Goal: Task Accomplishment & Management: Manage account settings

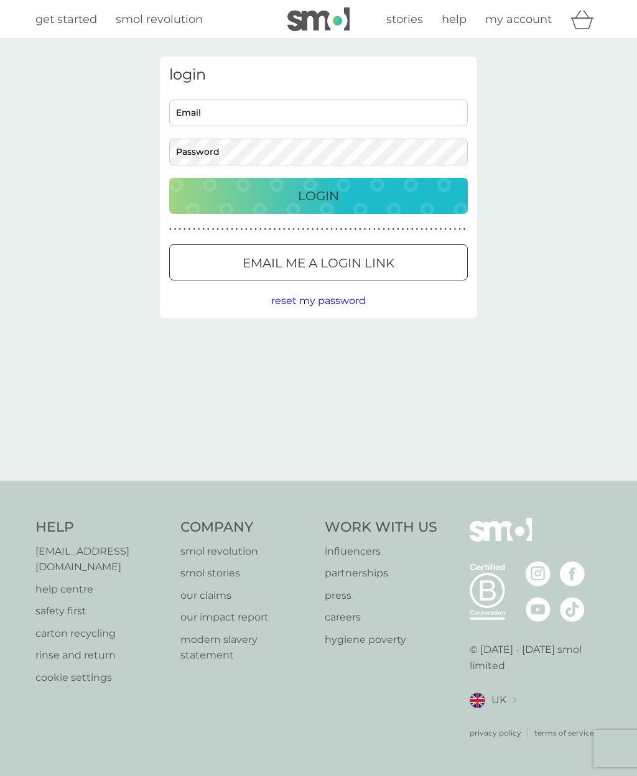
click at [326, 116] on input "Email" at bounding box center [318, 112] width 298 height 27
type input "louise_read@msn.com"
click at [318, 195] on button "Login" at bounding box center [318, 196] width 298 height 36
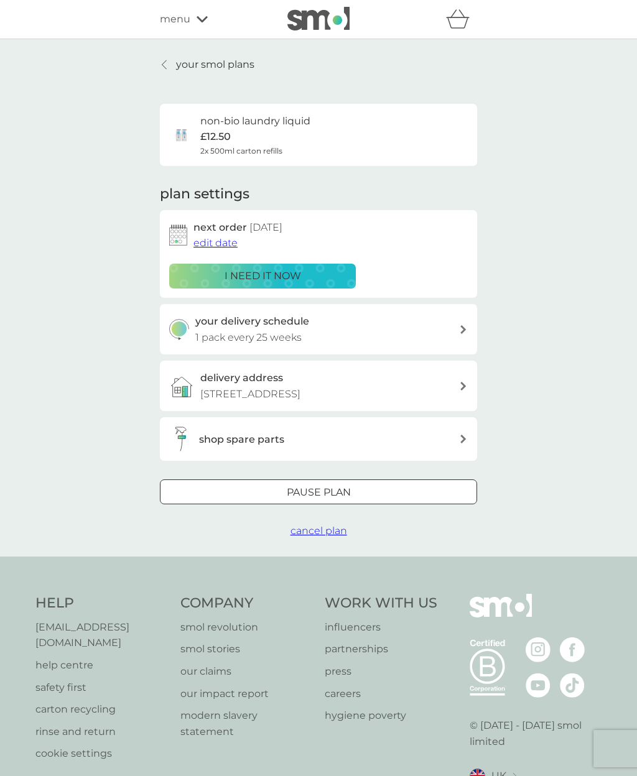
click at [165, 63] on icon at bounding box center [164, 65] width 5 height 10
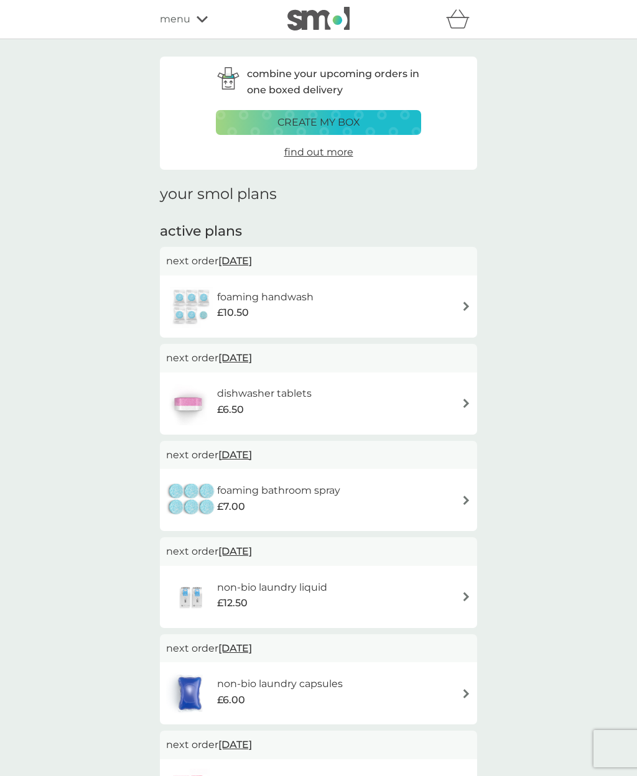
click at [458, 310] on div "foaming handwash £10.50" at bounding box center [318, 307] width 305 height 44
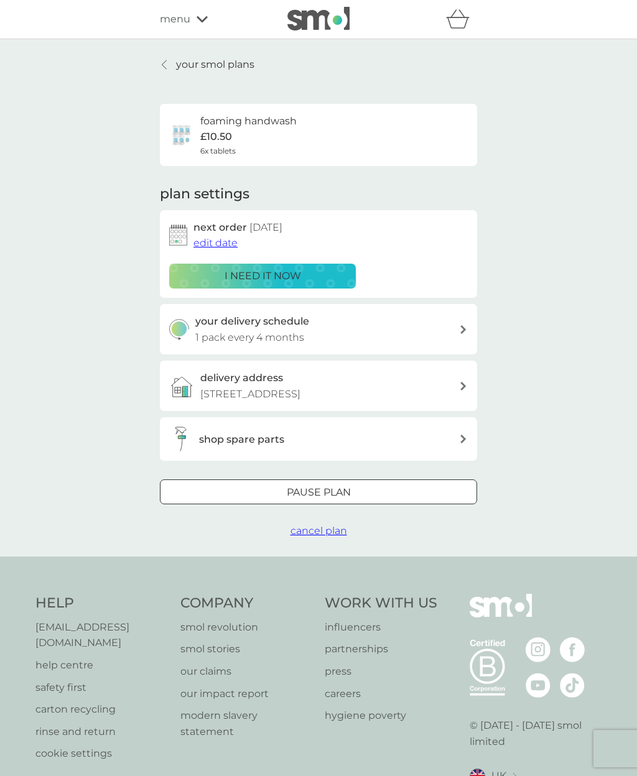
click at [210, 244] on span "edit date" at bounding box center [215, 243] width 44 height 12
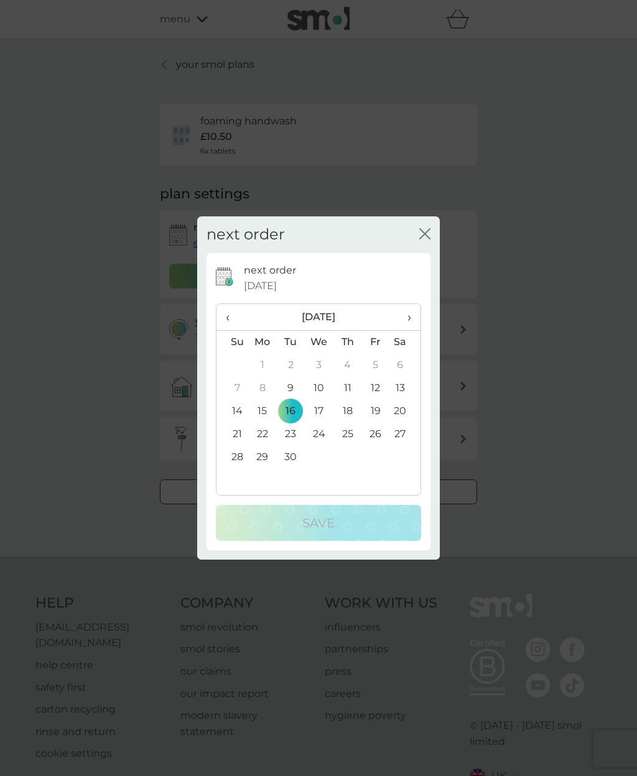
click at [317, 415] on td "17" at bounding box center [319, 411] width 29 height 23
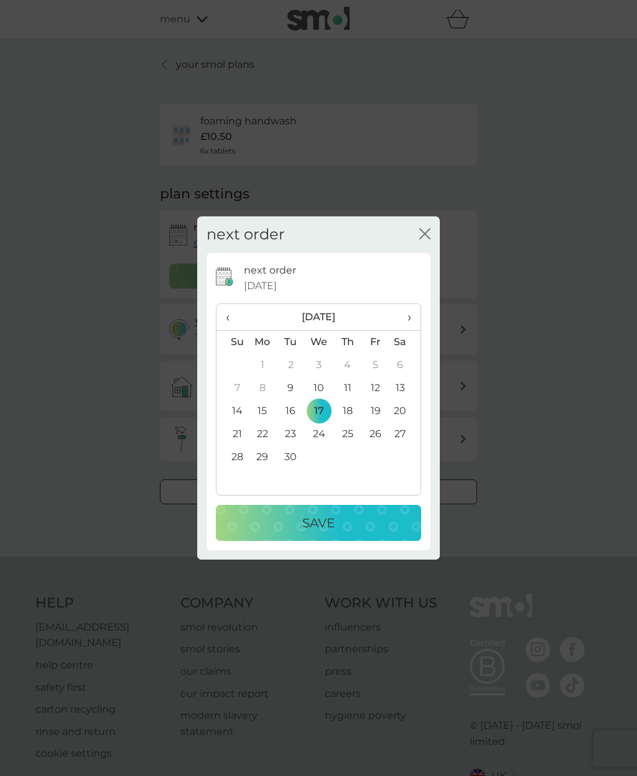
click at [341, 535] on button "Save" at bounding box center [318, 523] width 205 height 36
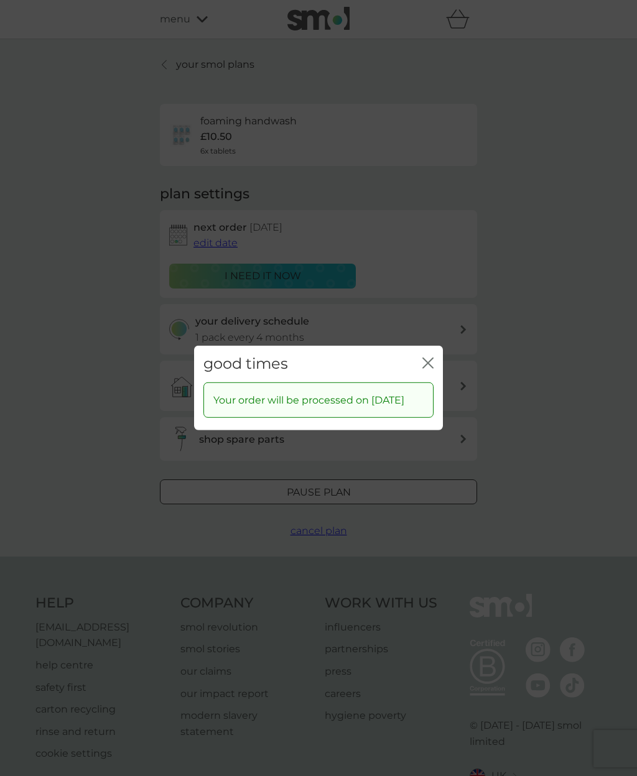
click at [429, 360] on icon "close" at bounding box center [427, 363] width 11 height 11
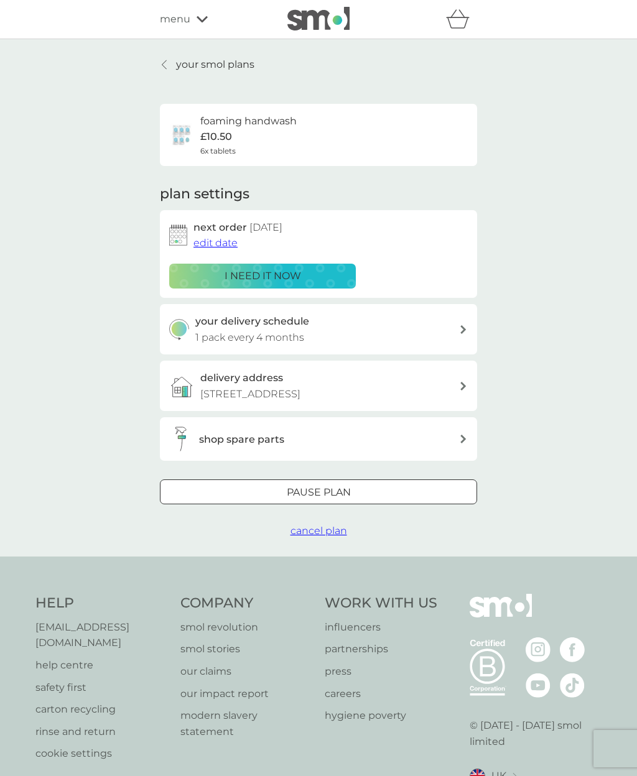
click at [192, 62] on p "your smol plans" at bounding box center [215, 65] width 78 height 16
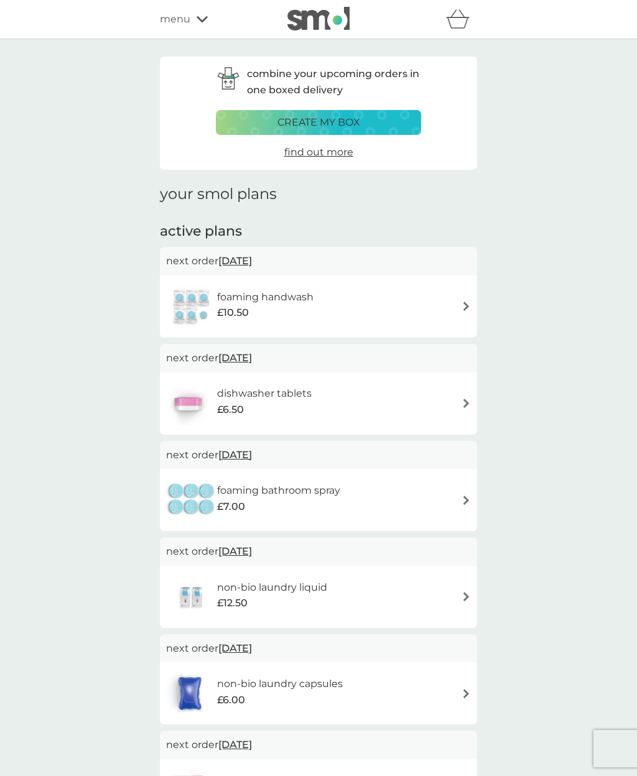
click at [423, 404] on div "dishwasher tablets £6.50" at bounding box center [318, 404] width 305 height 44
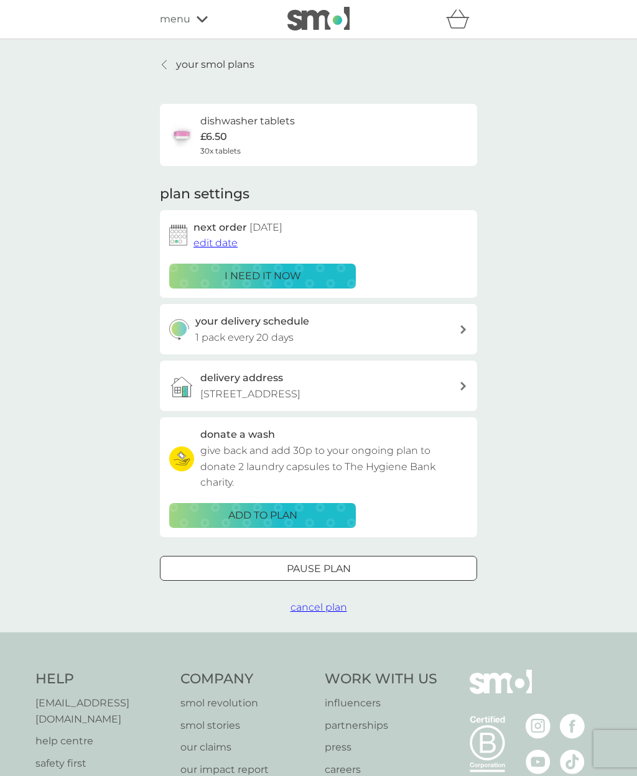
click at [210, 237] on span "edit date" at bounding box center [215, 243] width 44 height 12
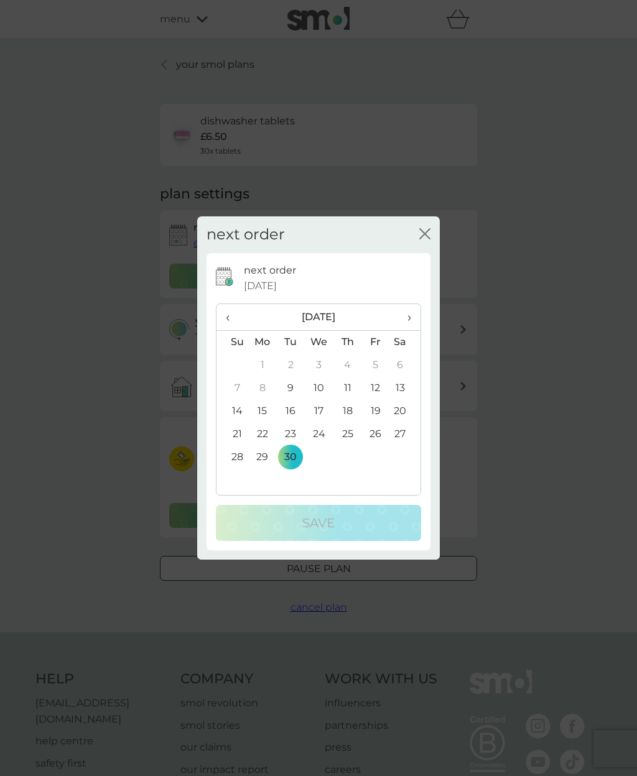
click at [409, 319] on span "›" at bounding box center [405, 317] width 12 height 26
click at [348, 369] on td "2" at bounding box center [347, 365] width 28 height 23
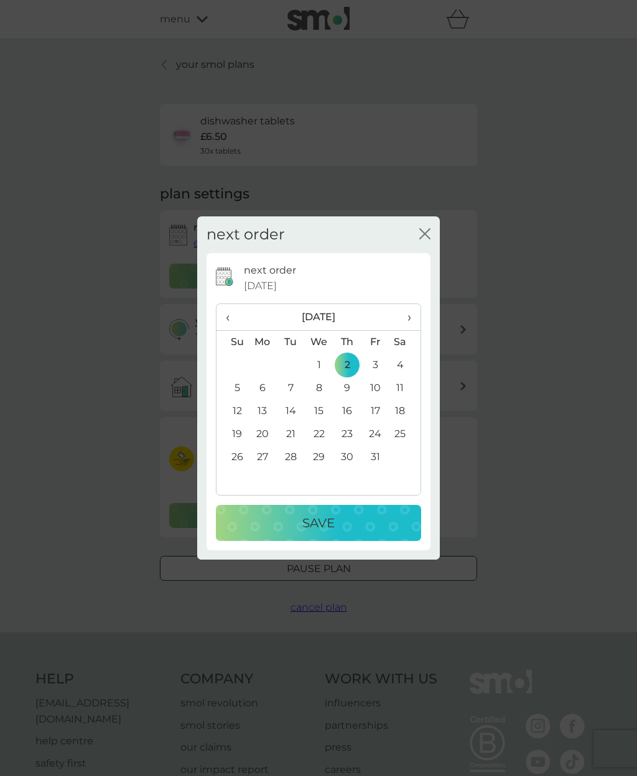
click at [348, 527] on div "Save" at bounding box center [318, 523] width 180 height 20
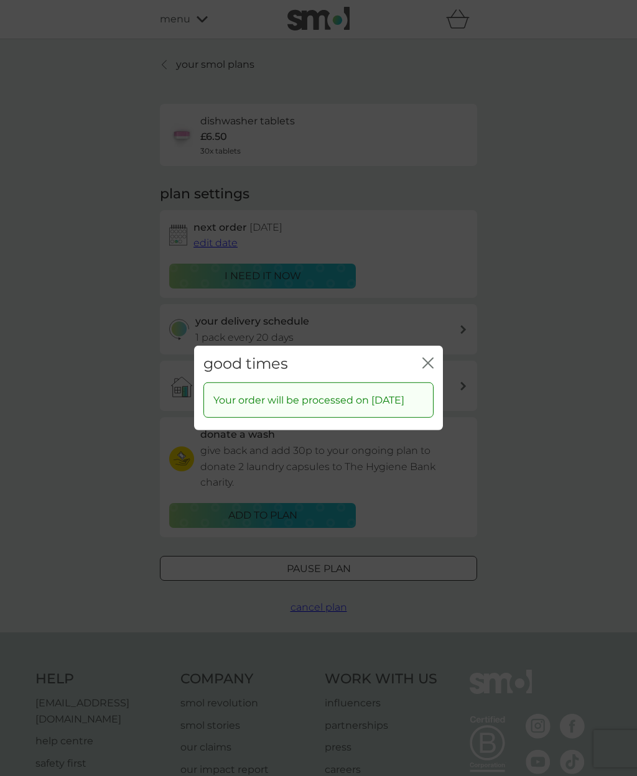
click at [425, 358] on icon "close" at bounding box center [425, 363] width 5 height 10
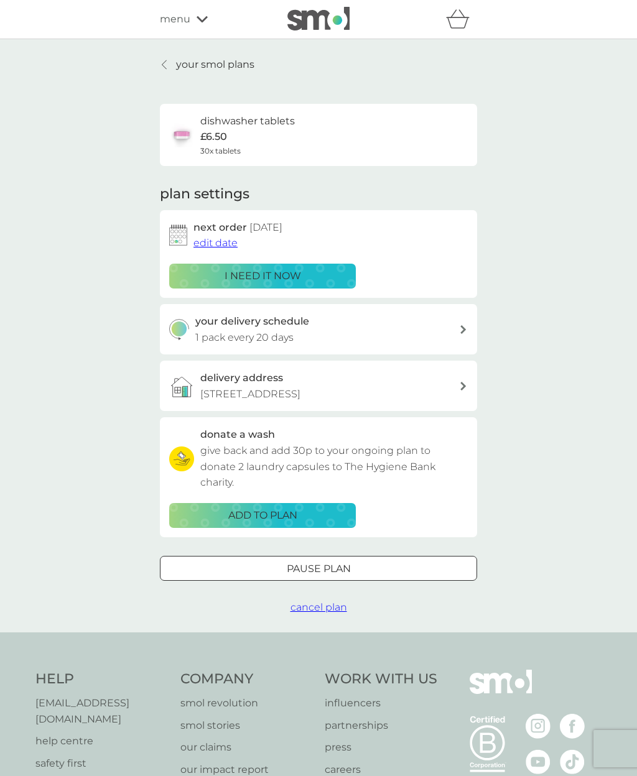
click at [188, 64] on p "your smol plans" at bounding box center [215, 65] width 78 height 16
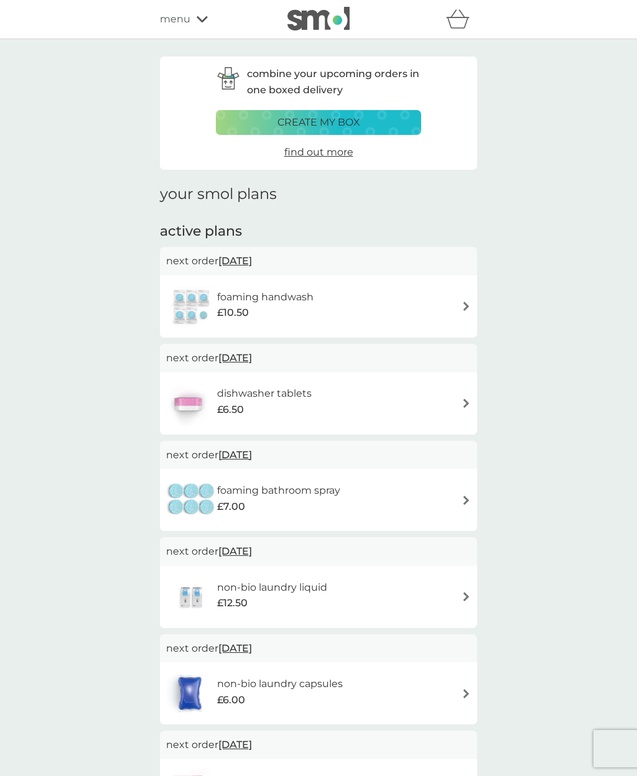
click at [451, 494] on div "foaming bathroom spray £7.00" at bounding box center [318, 500] width 305 height 44
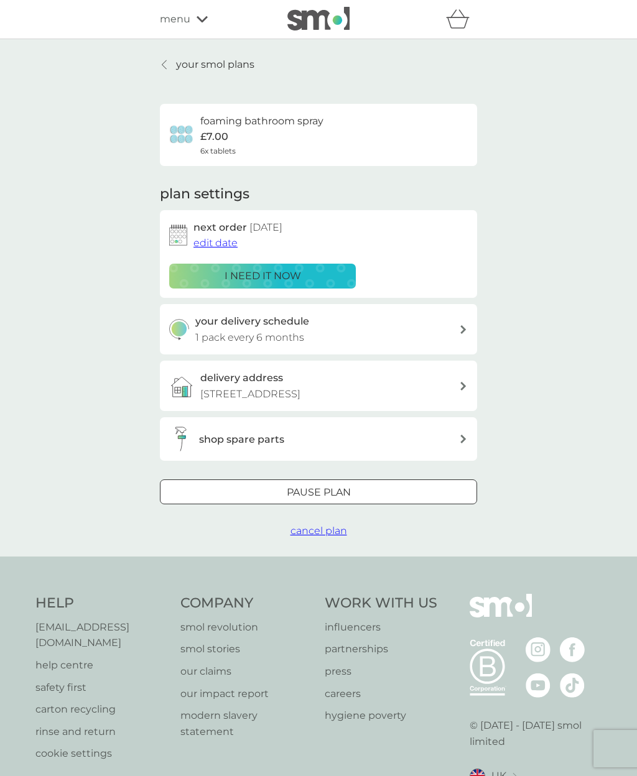
click at [213, 235] on button "edit date" at bounding box center [215, 243] width 44 height 16
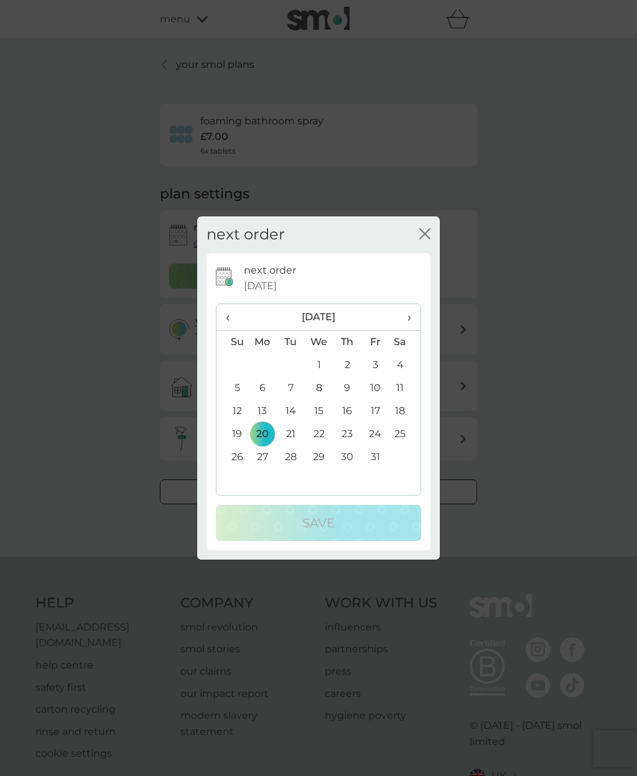
click at [347, 435] on td "23" at bounding box center [347, 434] width 28 height 23
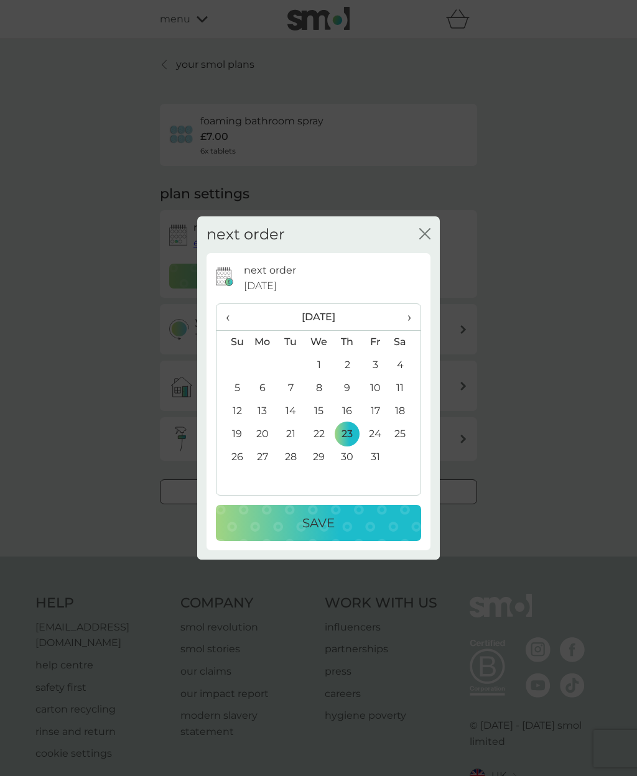
click at [341, 519] on div "Save" at bounding box center [318, 523] width 180 height 20
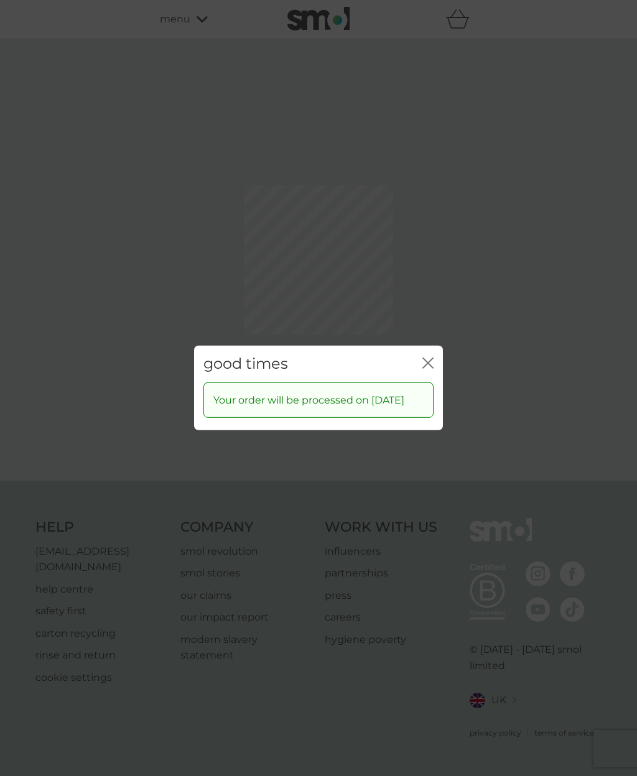
click at [427, 361] on button "close" at bounding box center [427, 364] width 11 height 13
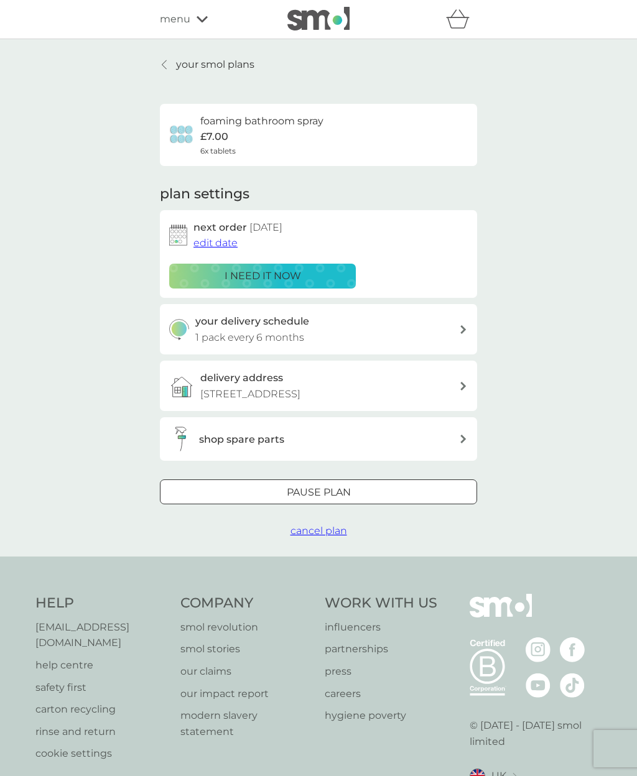
click at [177, 57] on p "your smol plans" at bounding box center [215, 65] width 78 height 16
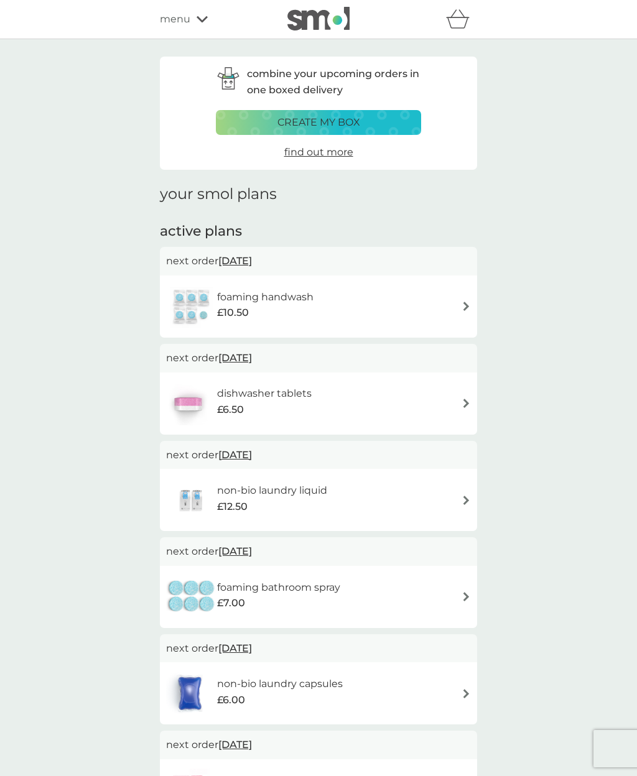
click at [437, 585] on div "foaming bathroom spray £7.00" at bounding box center [318, 597] width 305 height 44
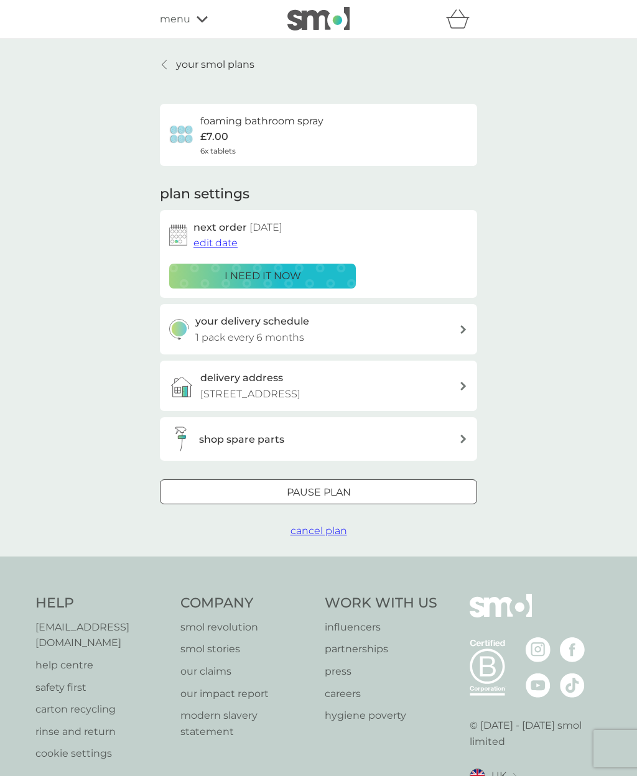
click at [225, 244] on span "edit date" at bounding box center [215, 243] width 44 height 12
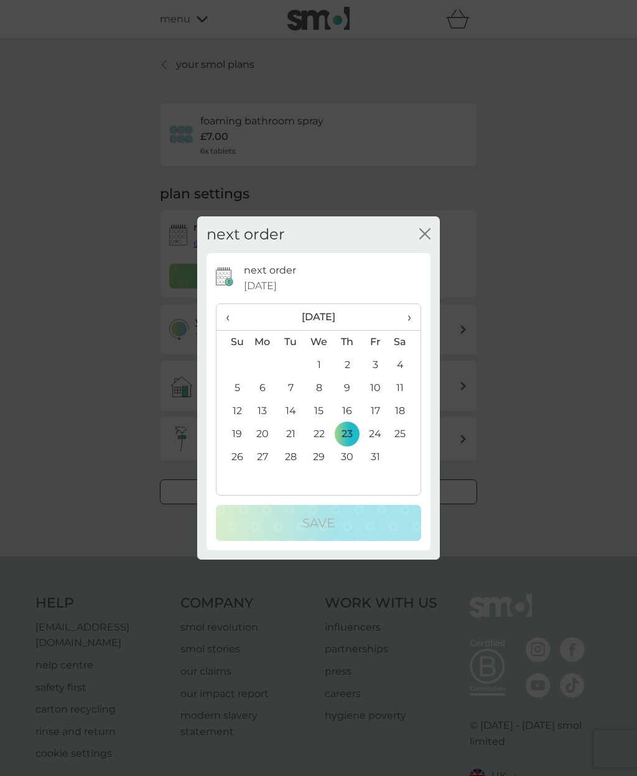
click at [400, 437] on td "25" at bounding box center [404, 434] width 31 height 23
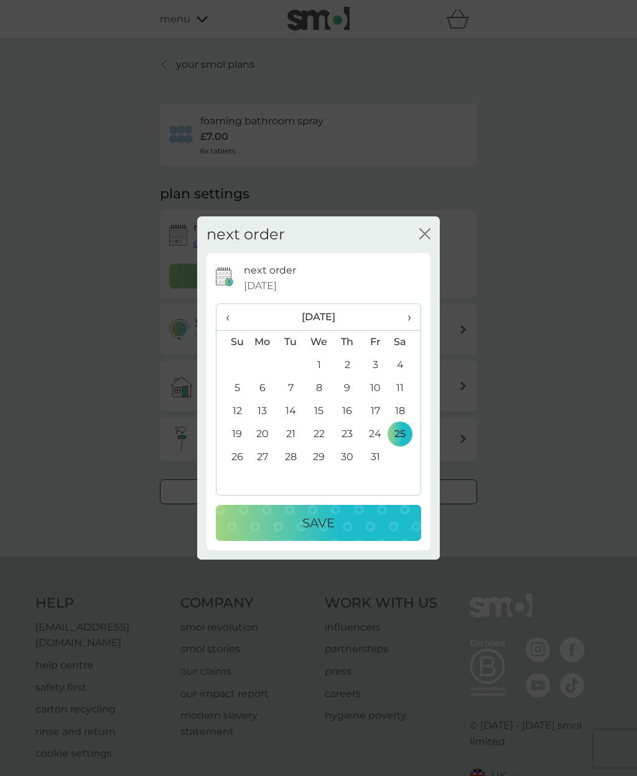
click at [341, 530] on div "Save" at bounding box center [318, 523] width 180 height 20
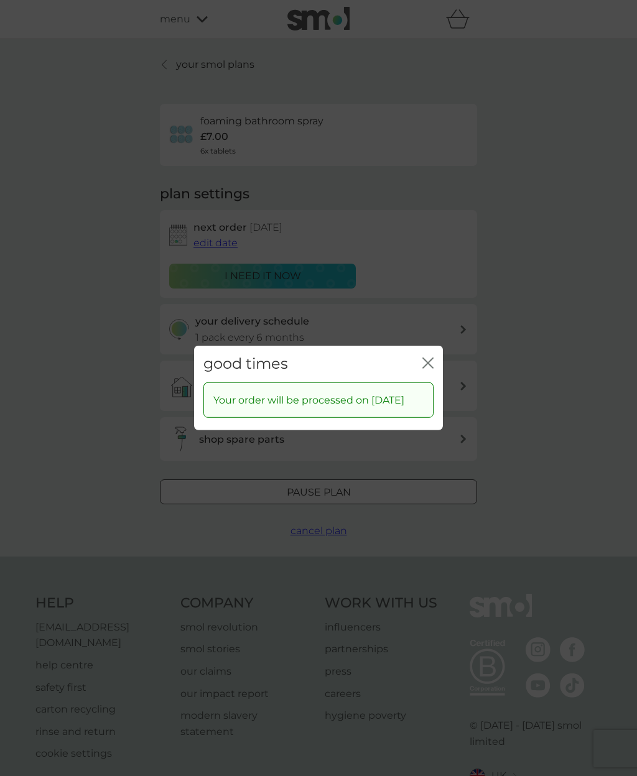
click at [426, 361] on button "close" at bounding box center [427, 364] width 11 height 13
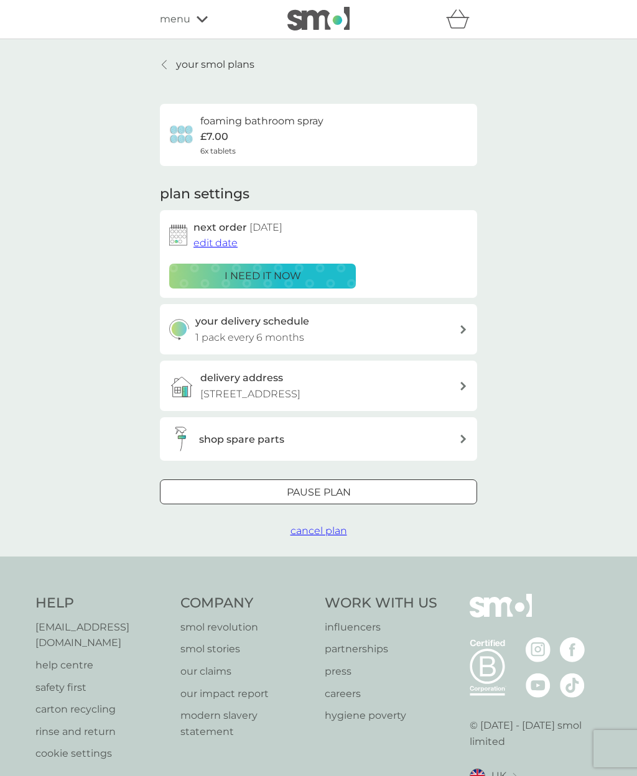
click at [182, 71] on p "your smol plans" at bounding box center [215, 65] width 78 height 16
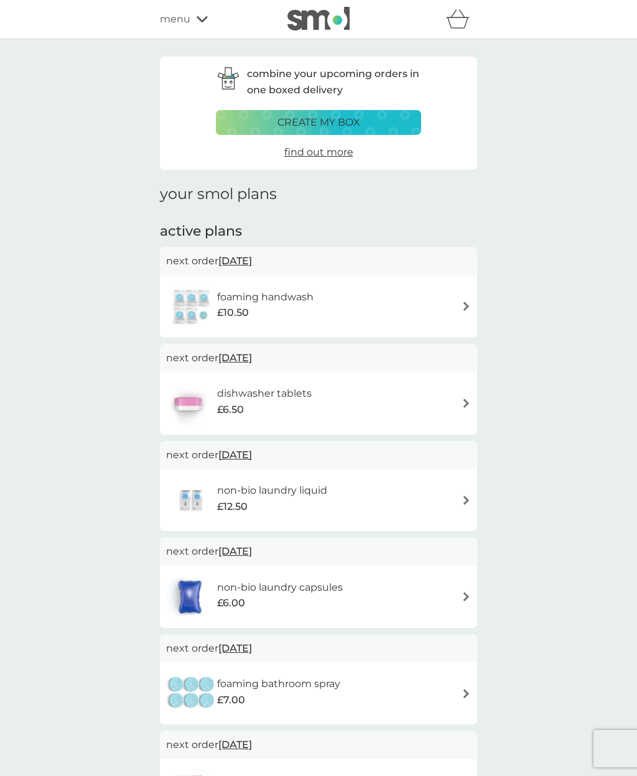
click at [269, 307] on div "£10.50" at bounding box center [265, 313] width 96 height 16
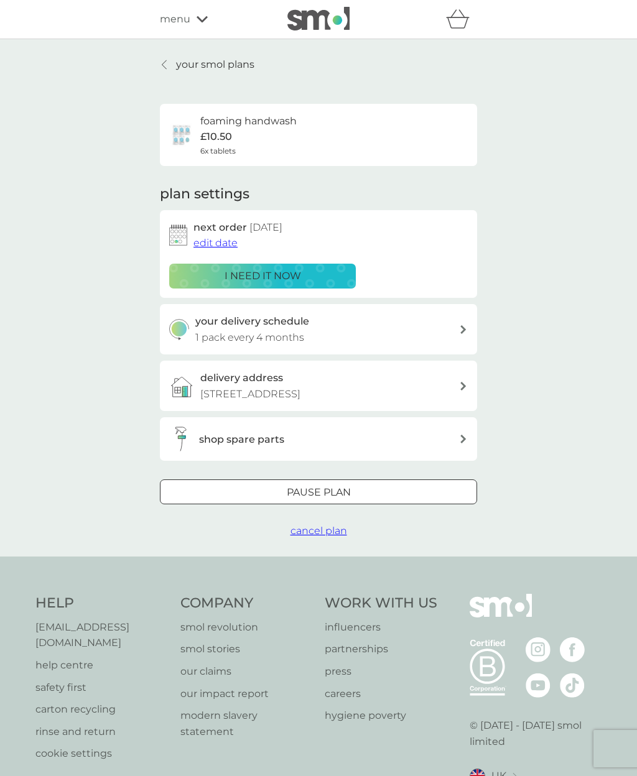
click at [220, 242] on span "edit date" at bounding box center [215, 243] width 44 height 12
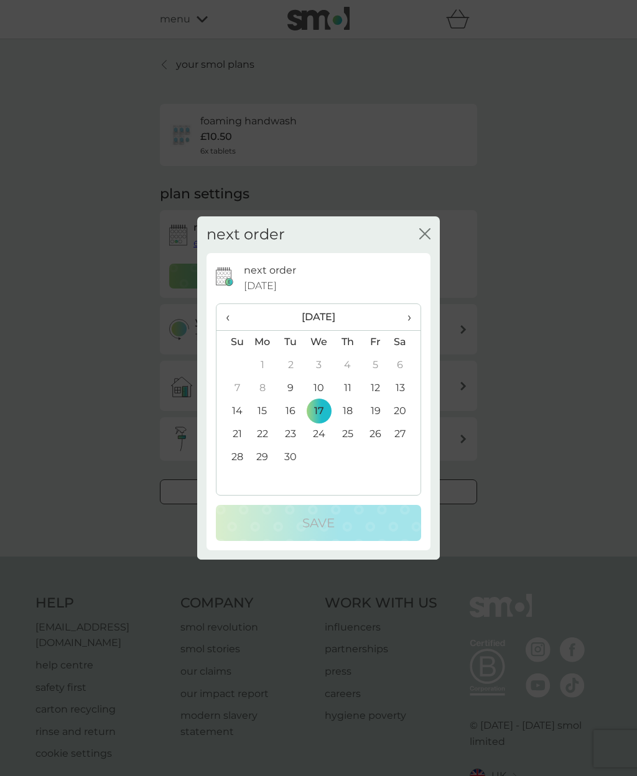
click at [346, 412] on td "18" at bounding box center [347, 411] width 28 height 23
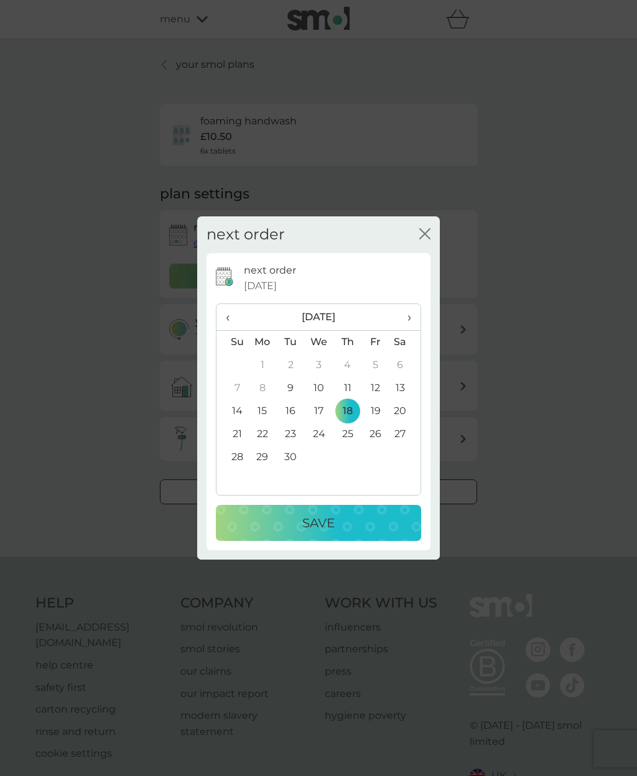
click at [359, 529] on div "Save" at bounding box center [318, 523] width 180 height 20
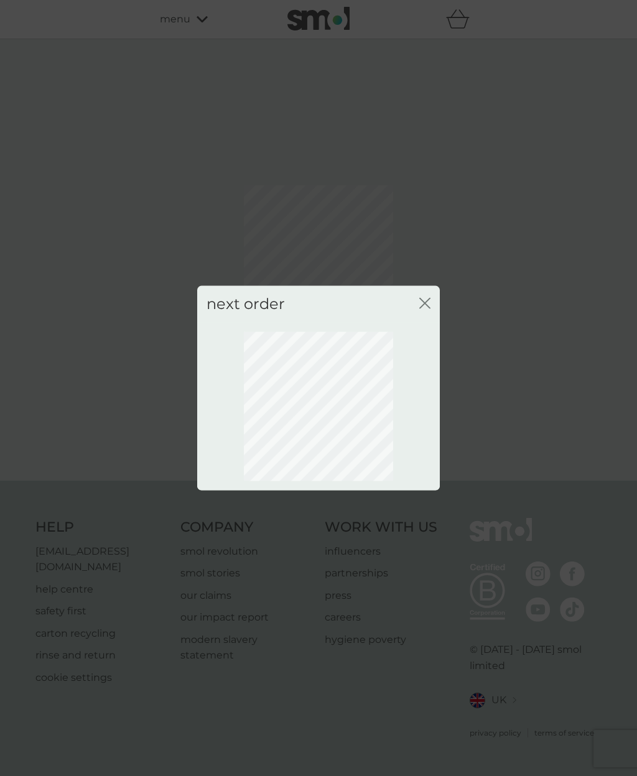
click at [423, 307] on icon "close" at bounding box center [424, 303] width 11 height 11
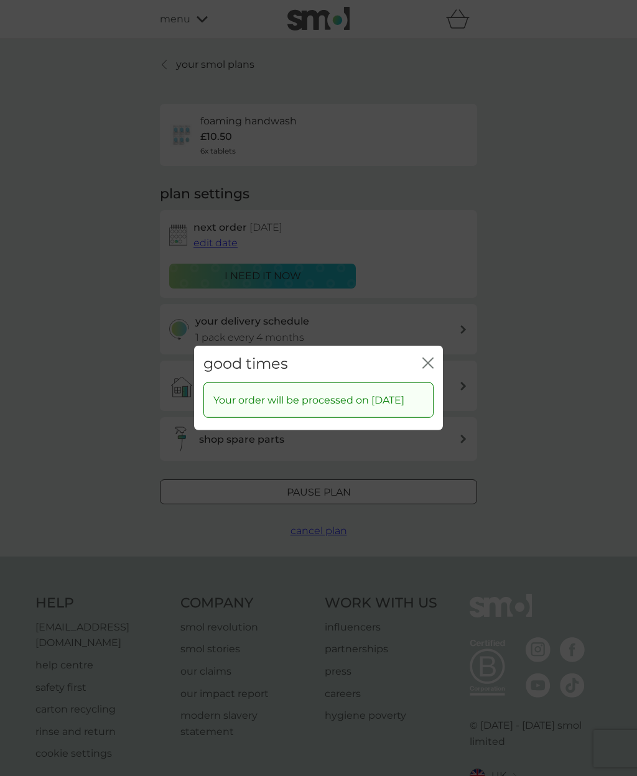
click at [431, 358] on icon "close" at bounding box center [427, 363] width 11 height 11
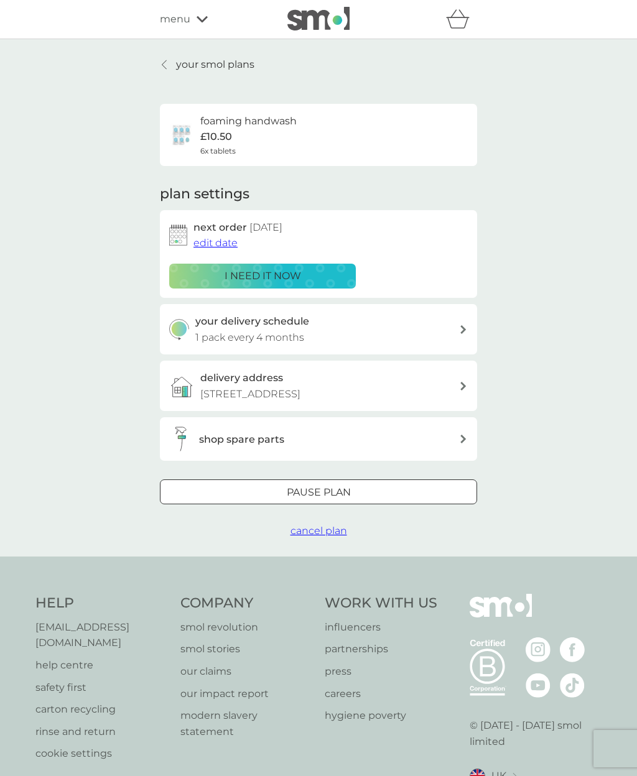
click at [192, 70] on p "your smol plans" at bounding box center [215, 65] width 78 height 16
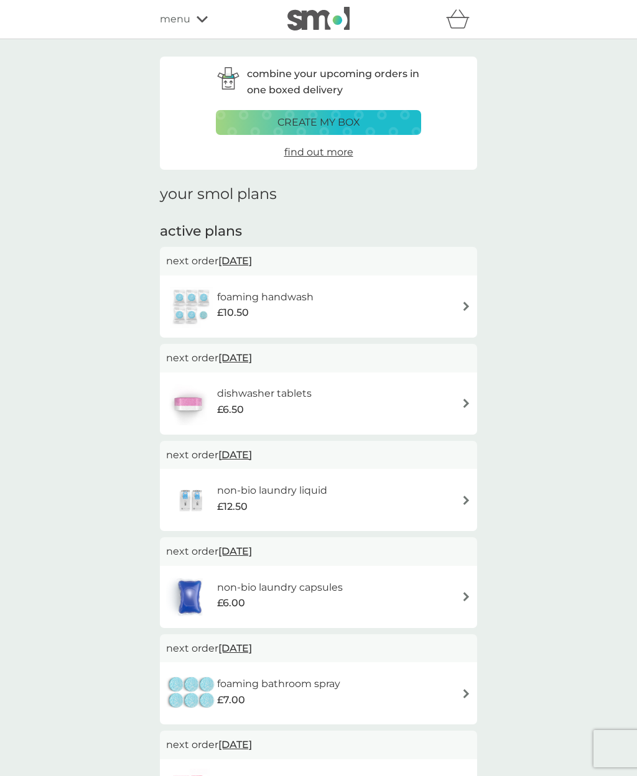
click at [451, 400] on div "dishwasher tablets £6.50" at bounding box center [318, 404] width 305 height 44
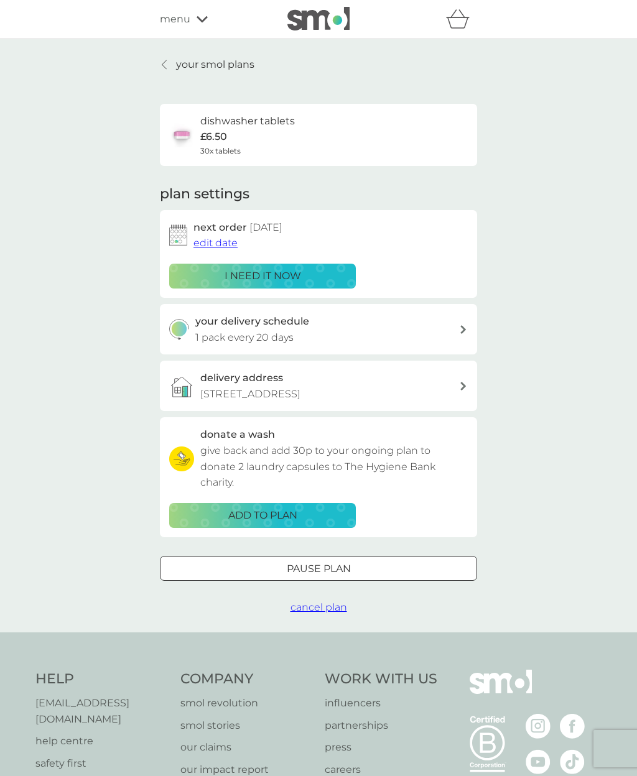
click at [222, 243] on span "edit date" at bounding box center [215, 243] width 44 height 12
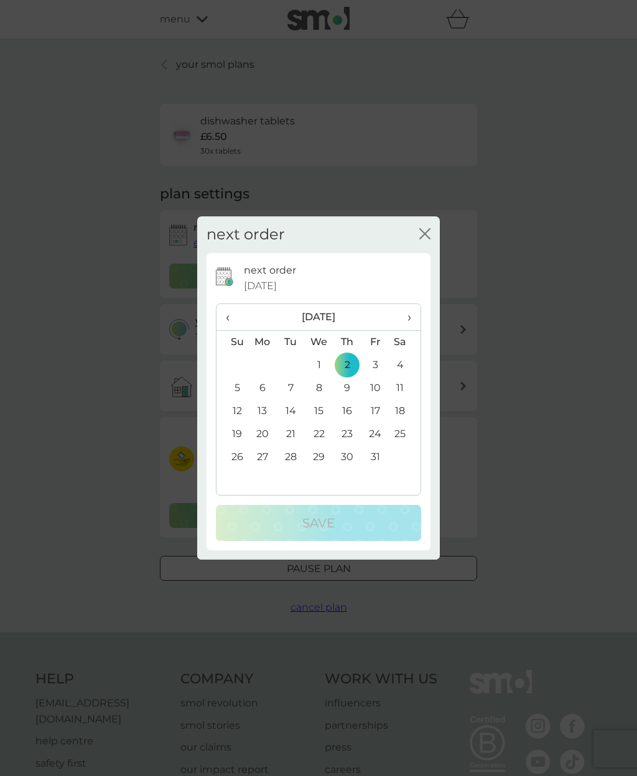
click at [399, 366] on td "4" at bounding box center [404, 365] width 31 height 23
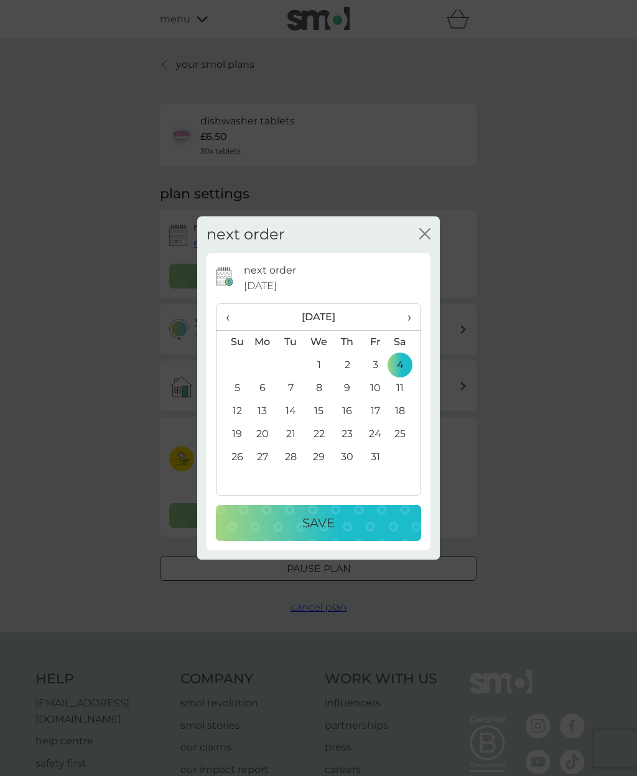
click at [372, 522] on div "Save" at bounding box center [318, 523] width 180 height 20
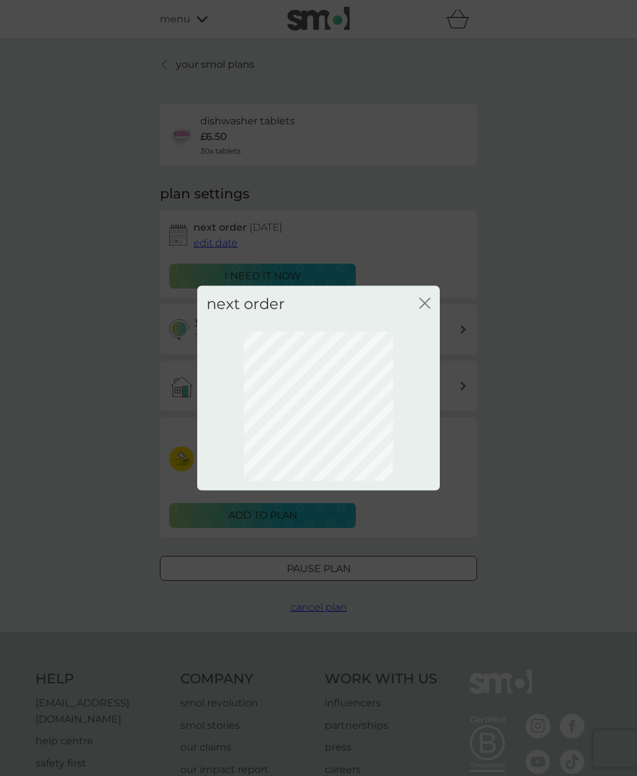
click at [381, 521] on div "next order close" at bounding box center [318, 388] width 637 height 776
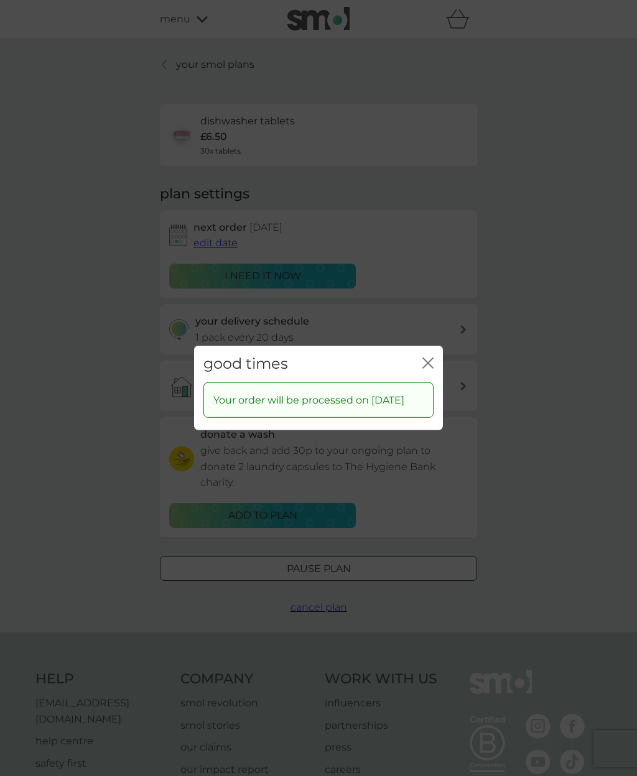
click at [424, 366] on div "good times close" at bounding box center [318, 364] width 249 height 37
click at [202, 61] on div "good times close Your order will be processed on 4 Oct 2025" at bounding box center [318, 388] width 637 height 776
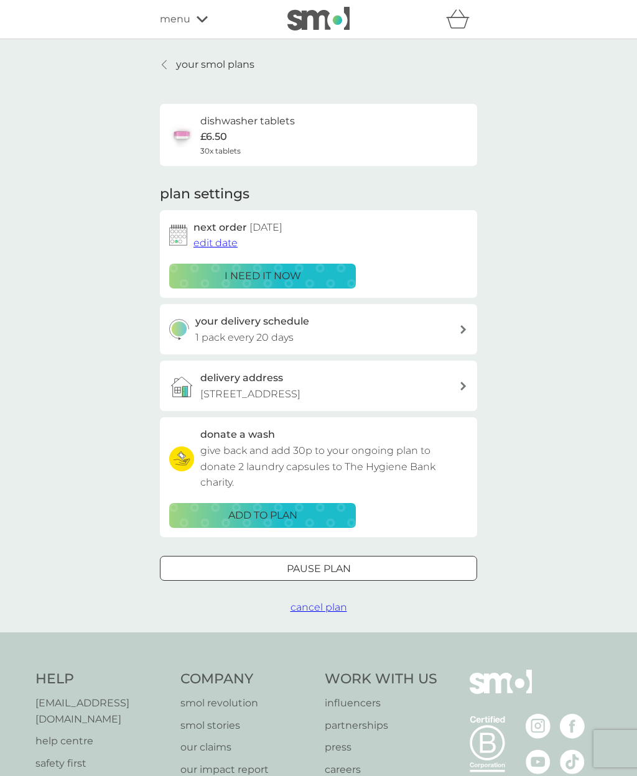
click at [183, 70] on p "your smol plans" at bounding box center [215, 65] width 78 height 16
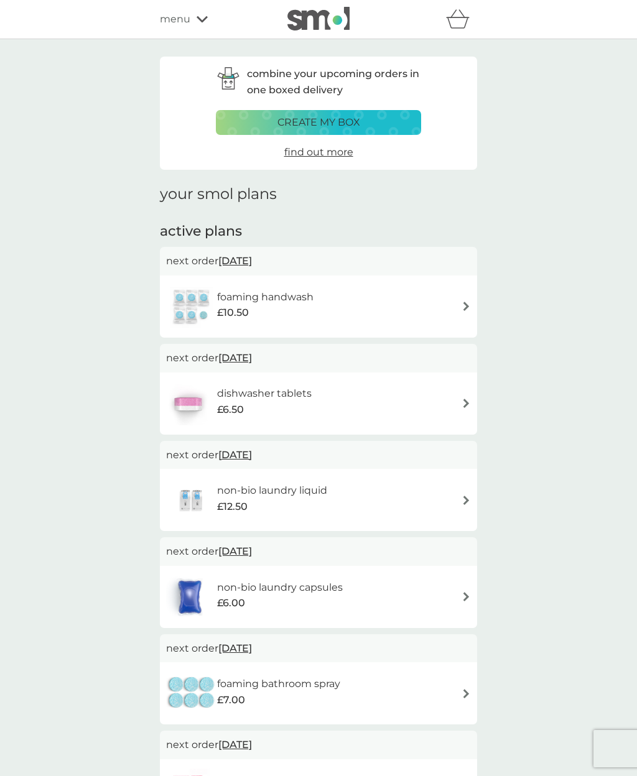
click at [442, 496] on div "non-bio laundry liquid £12.50" at bounding box center [318, 500] width 305 height 44
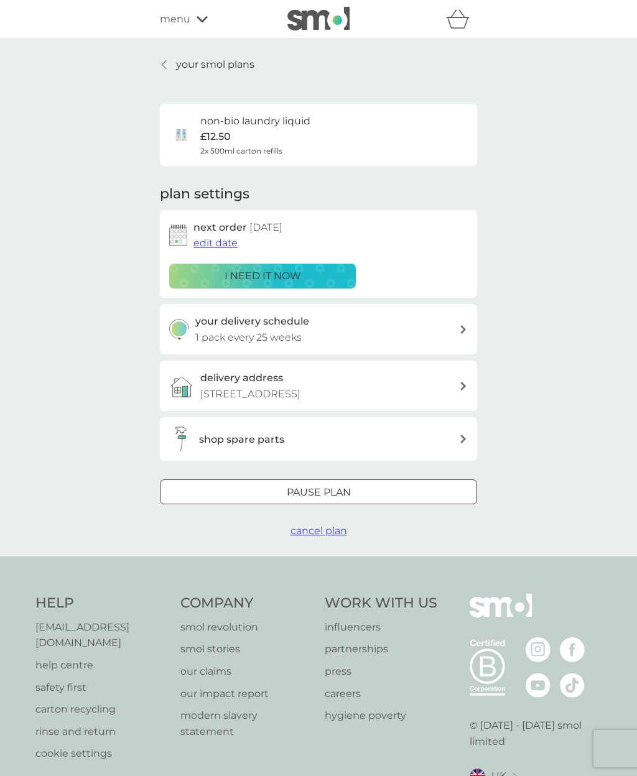
click at [224, 243] on span "edit date" at bounding box center [215, 243] width 44 height 12
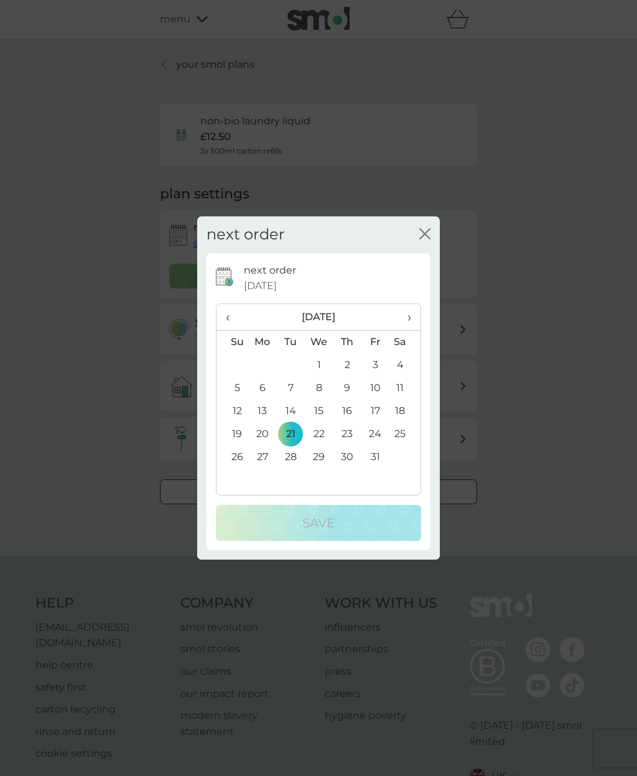
click at [375, 439] on td "24" at bounding box center [375, 434] width 28 height 23
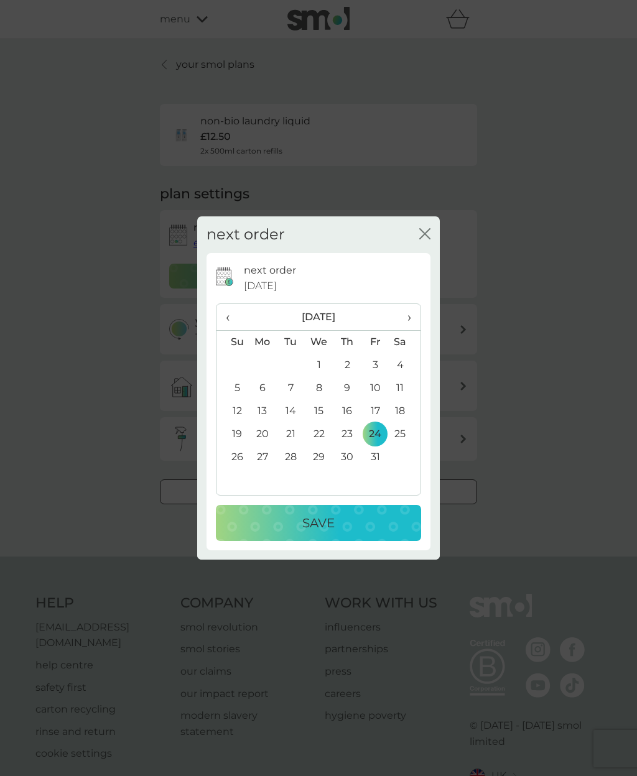
click at [361, 525] on div "Save" at bounding box center [318, 523] width 180 height 20
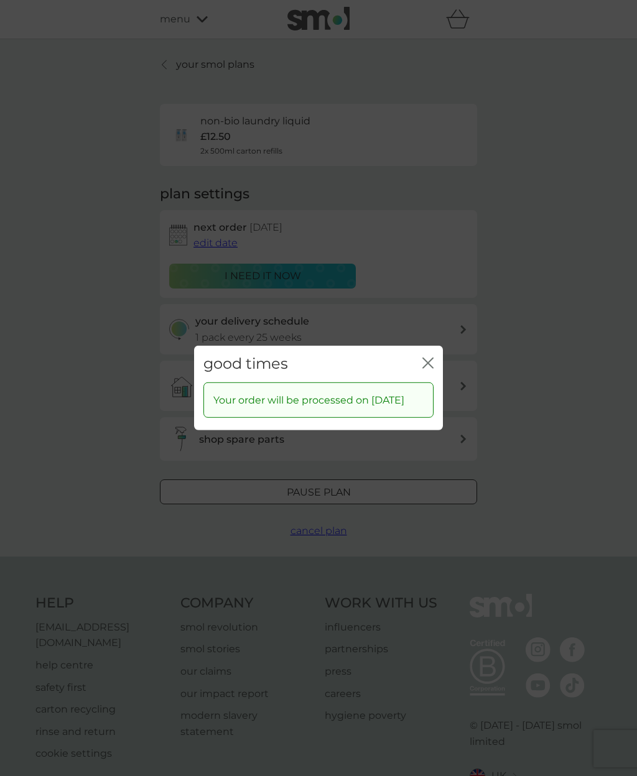
click at [427, 363] on button "close" at bounding box center [427, 364] width 11 height 13
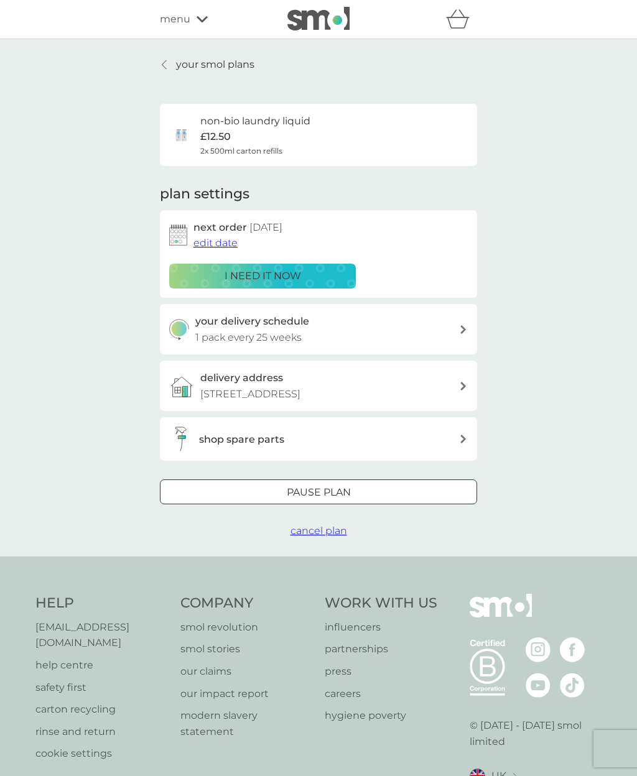
click at [205, 65] on p "your smol plans" at bounding box center [215, 65] width 78 height 16
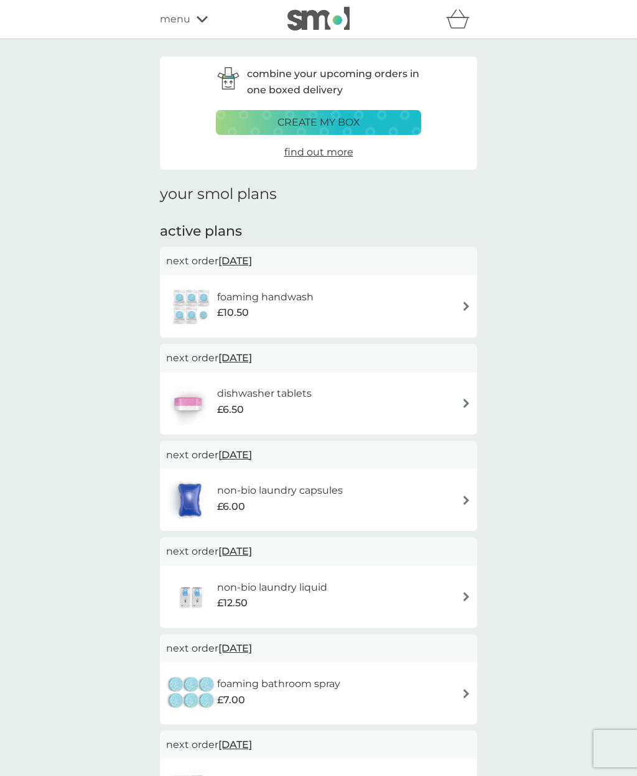
click at [333, 584] on div "non-bio laundry liquid £12.50" at bounding box center [278, 597] width 123 height 35
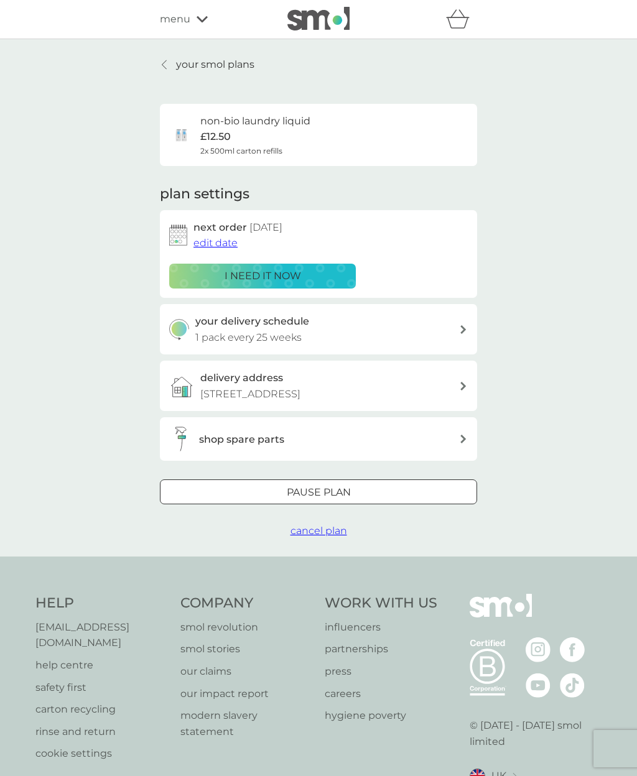
click at [227, 243] on span "edit date" at bounding box center [215, 243] width 44 height 12
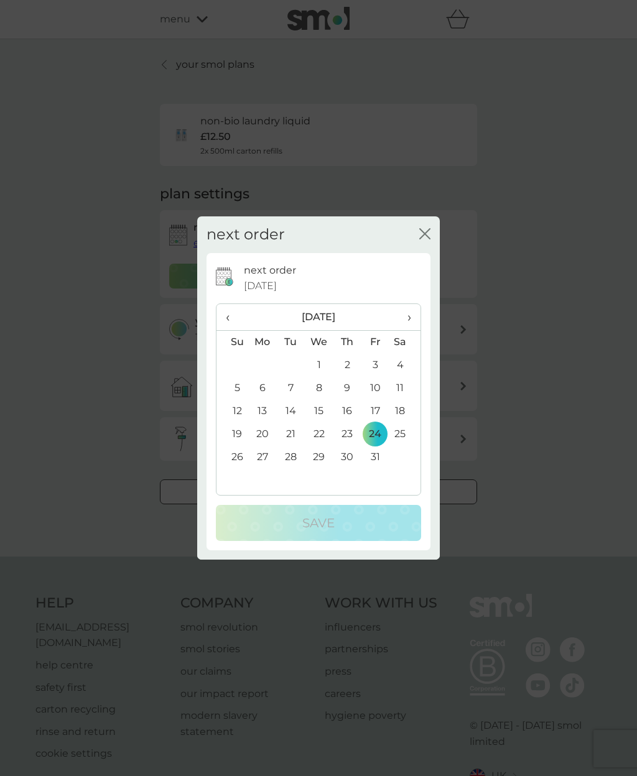
click at [236, 460] on td "26" at bounding box center [232, 457] width 32 height 23
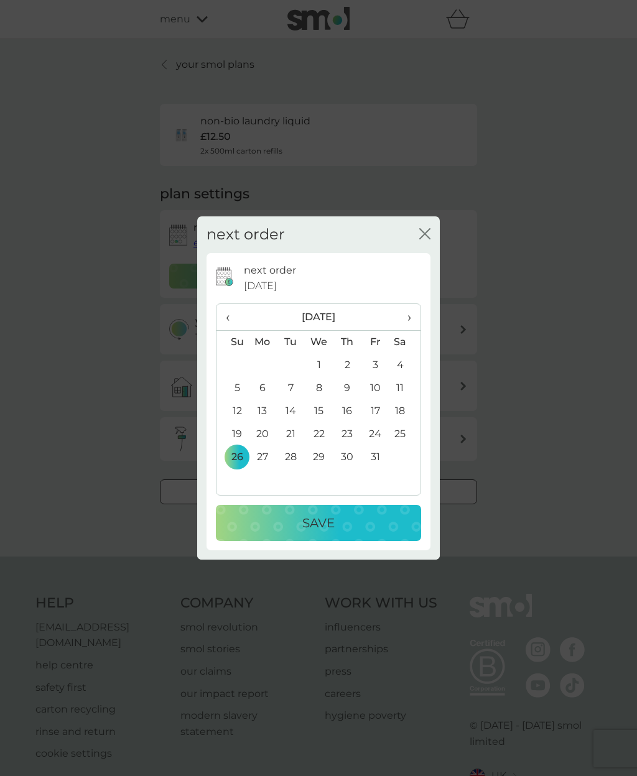
click at [336, 530] on div "Save" at bounding box center [318, 523] width 180 height 20
